Goal: Check status: Check status

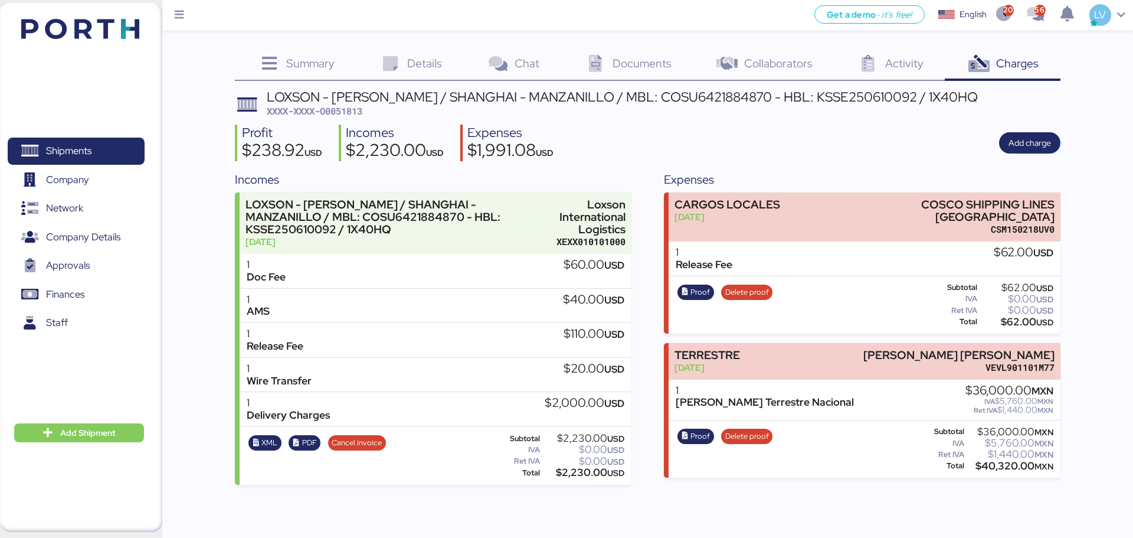
click at [109, 46] on div "Shipments 0 Company 0 Network 0 Company Details 0 Approvals 0 Finances 0 Staff …" at bounding box center [81, 267] width 162 height 529
click at [114, 32] on img at bounding box center [80, 29] width 118 height 20
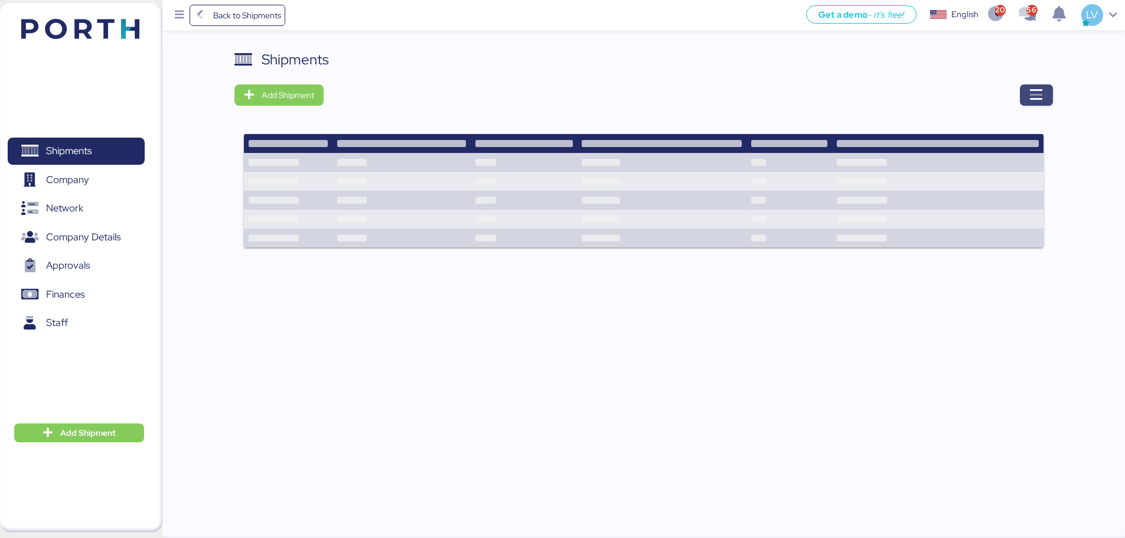
click at [1044, 94] on span "button" at bounding box center [1036, 94] width 33 height 21
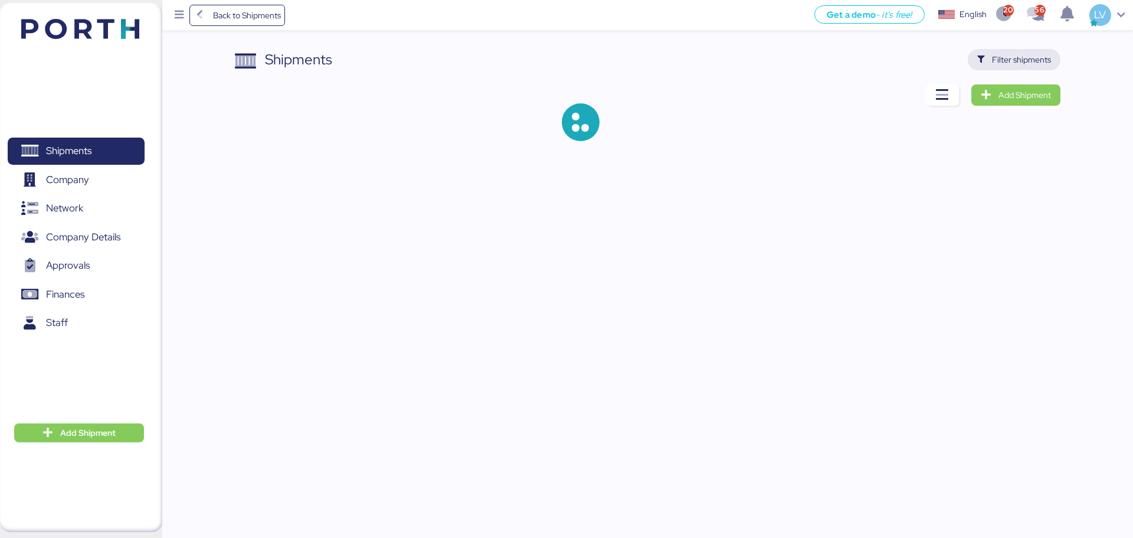
click at [1022, 64] on span "Filter shipments" at bounding box center [1021, 60] width 59 height 14
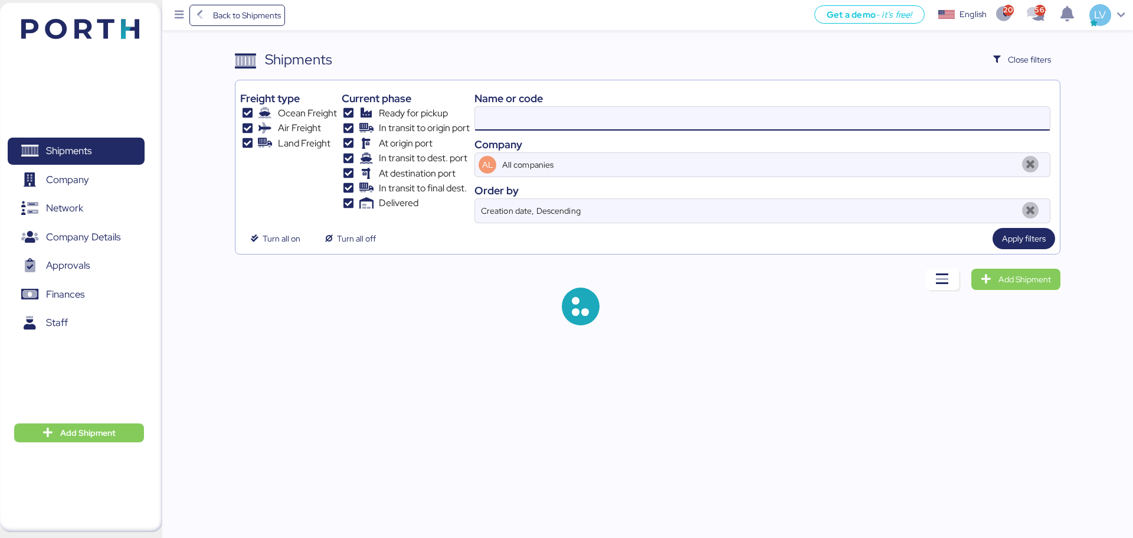
click at [912, 117] on input at bounding box center [762, 119] width 575 height 24
paste input "O0052057"
type input "O0052057"
click at [515, 358] on div "Back to Shipments Get a demo - it’s free! Get a demo English Inglés English 209…" at bounding box center [566, 269] width 1133 height 538
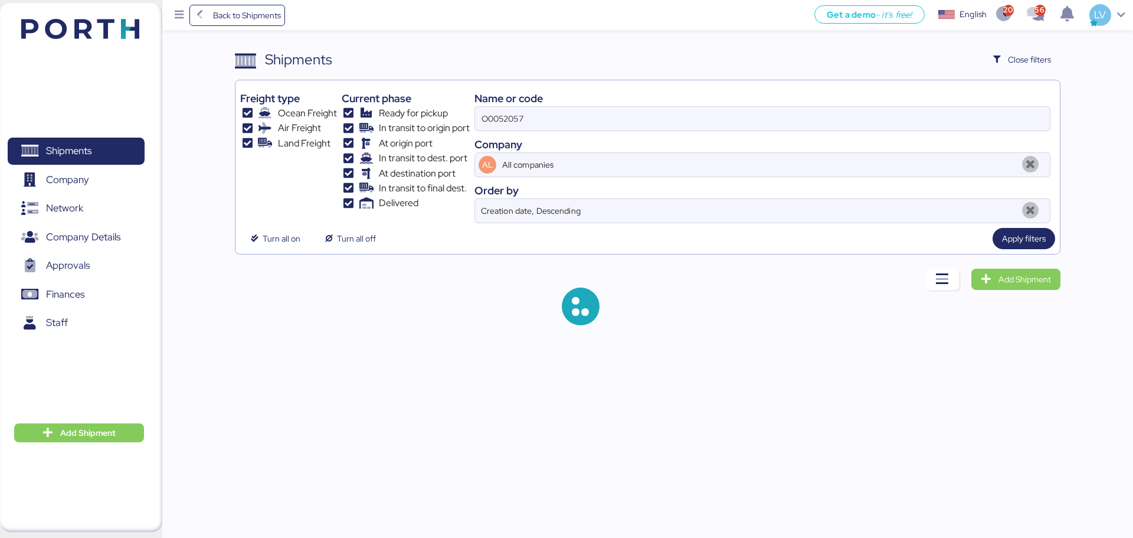
click at [515, 358] on div "Back to Shipments Get a demo - it’s free! Get a demo English Inglés English 209…" at bounding box center [566, 269] width 1133 height 538
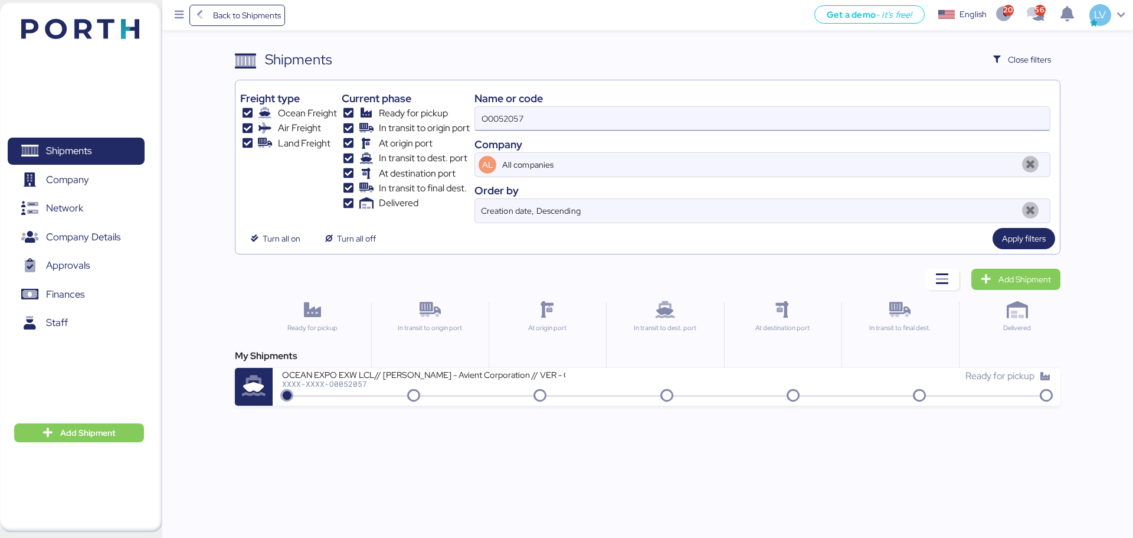
click at [511, 126] on input "O0052057" at bounding box center [762, 119] width 575 height 24
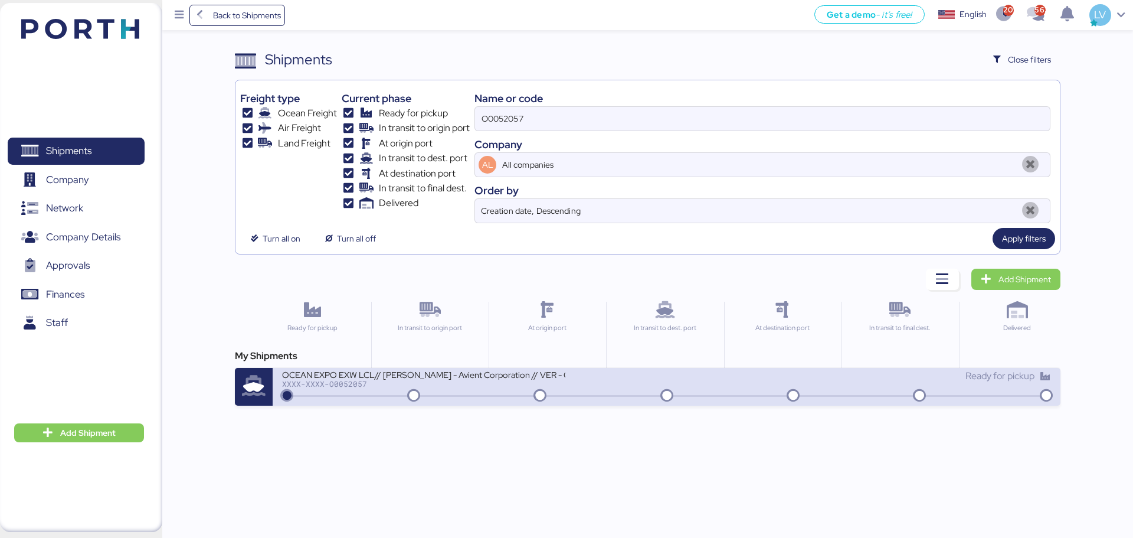
click at [477, 400] on div "OCEAN EXPO EXW LCL// [PERSON_NAME] - Avient Corporation // VER - CAUCEDO XXXX-X…" at bounding box center [667, 387] width 788 height 38
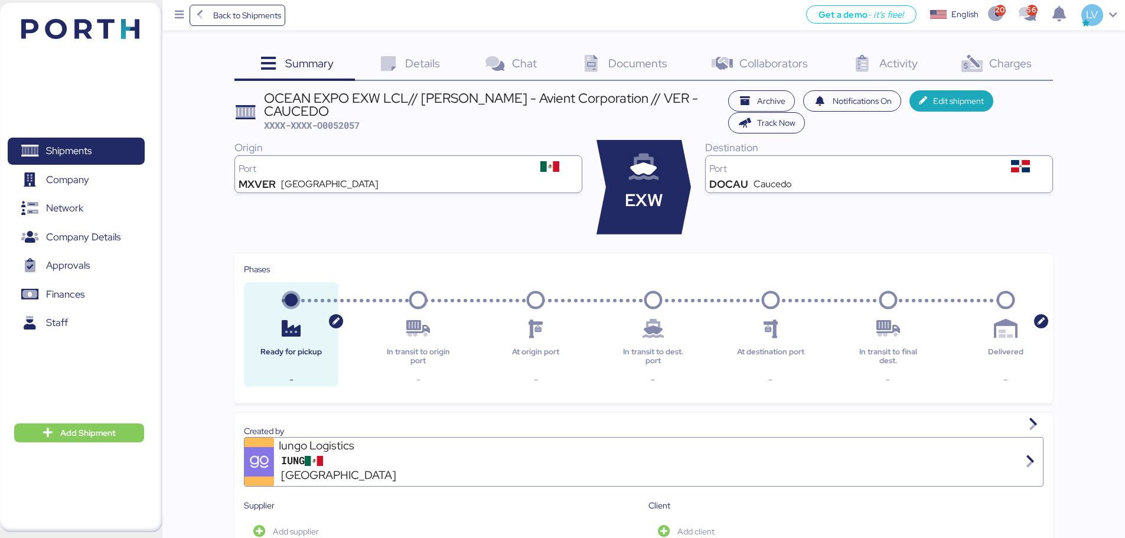
click at [629, 56] on span "Documents" at bounding box center [637, 62] width 59 height 15
